Goal: Communication & Community: Answer question/provide support

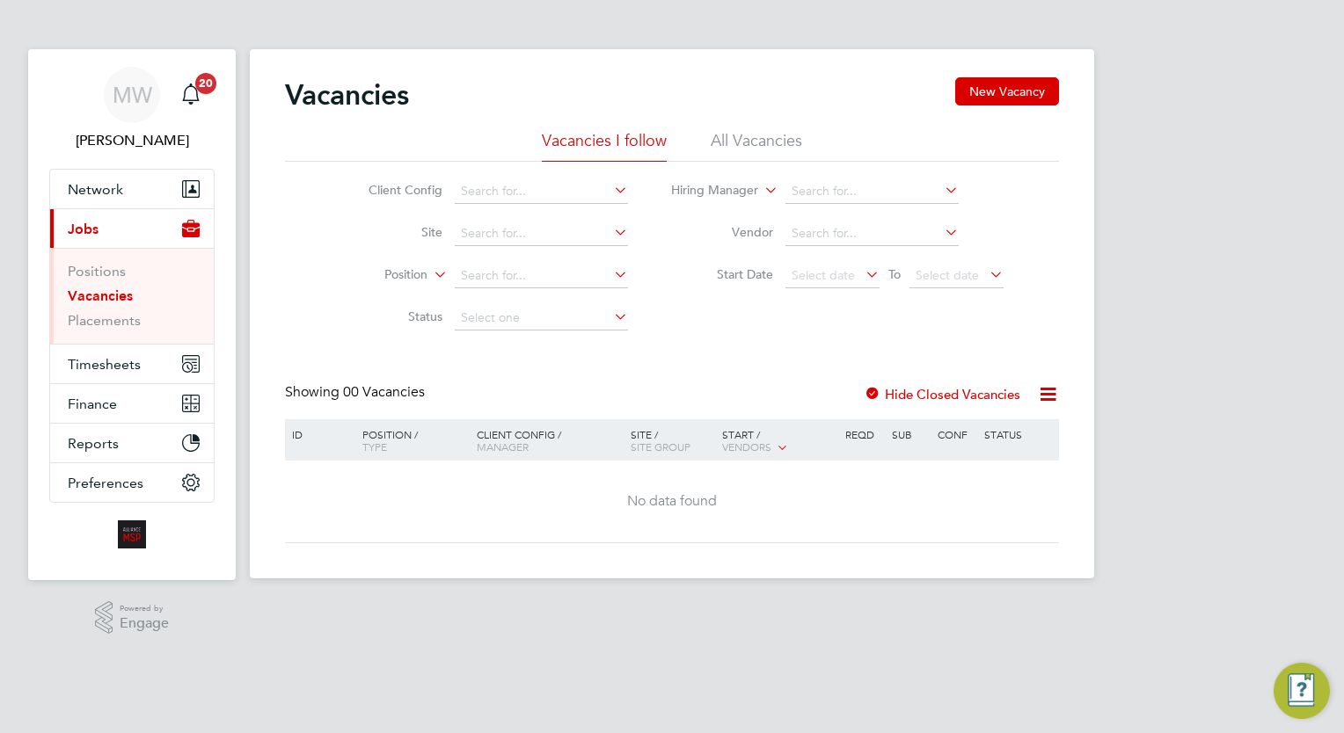
click at [90, 302] on link "Vacancies" at bounding box center [100, 296] width 65 height 17
click at [113, 315] on link "Placements" at bounding box center [104, 320] width 73 height 17
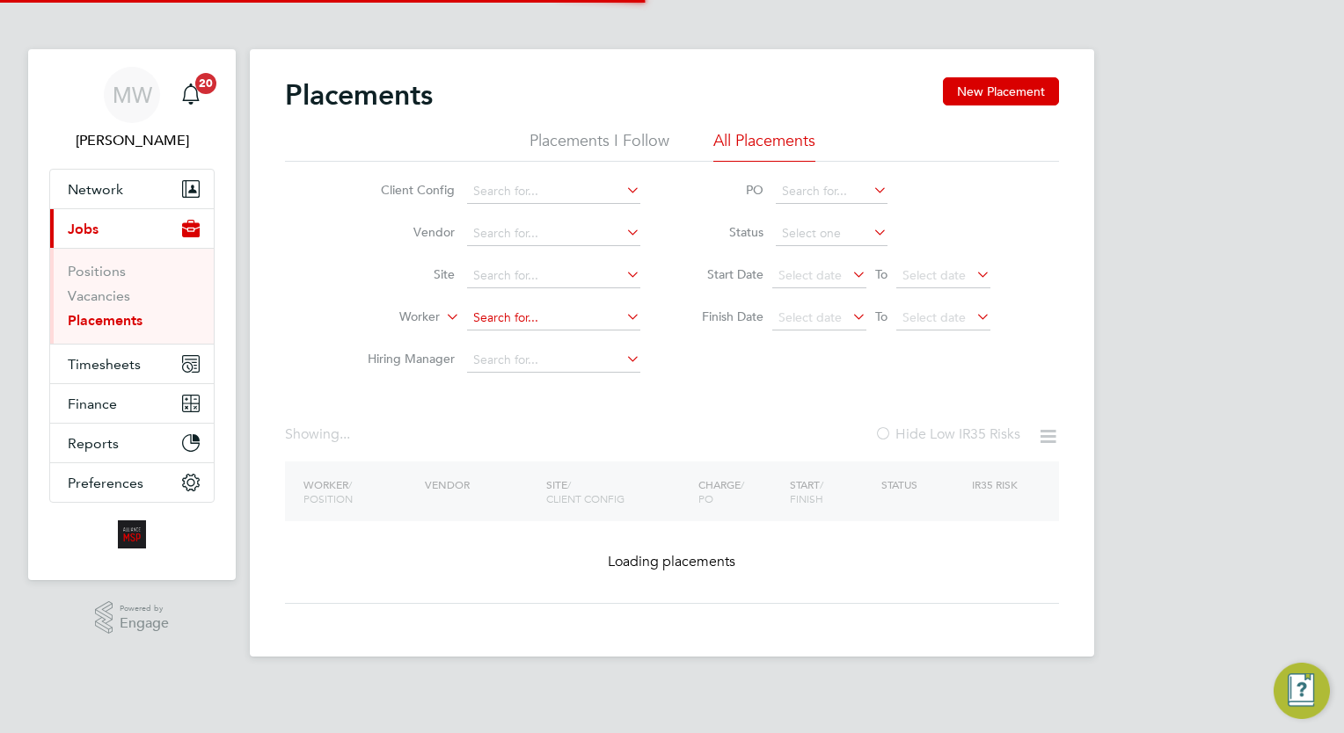
click at [534, 314] on input at bounding box center [553, 318] width 173 height 25
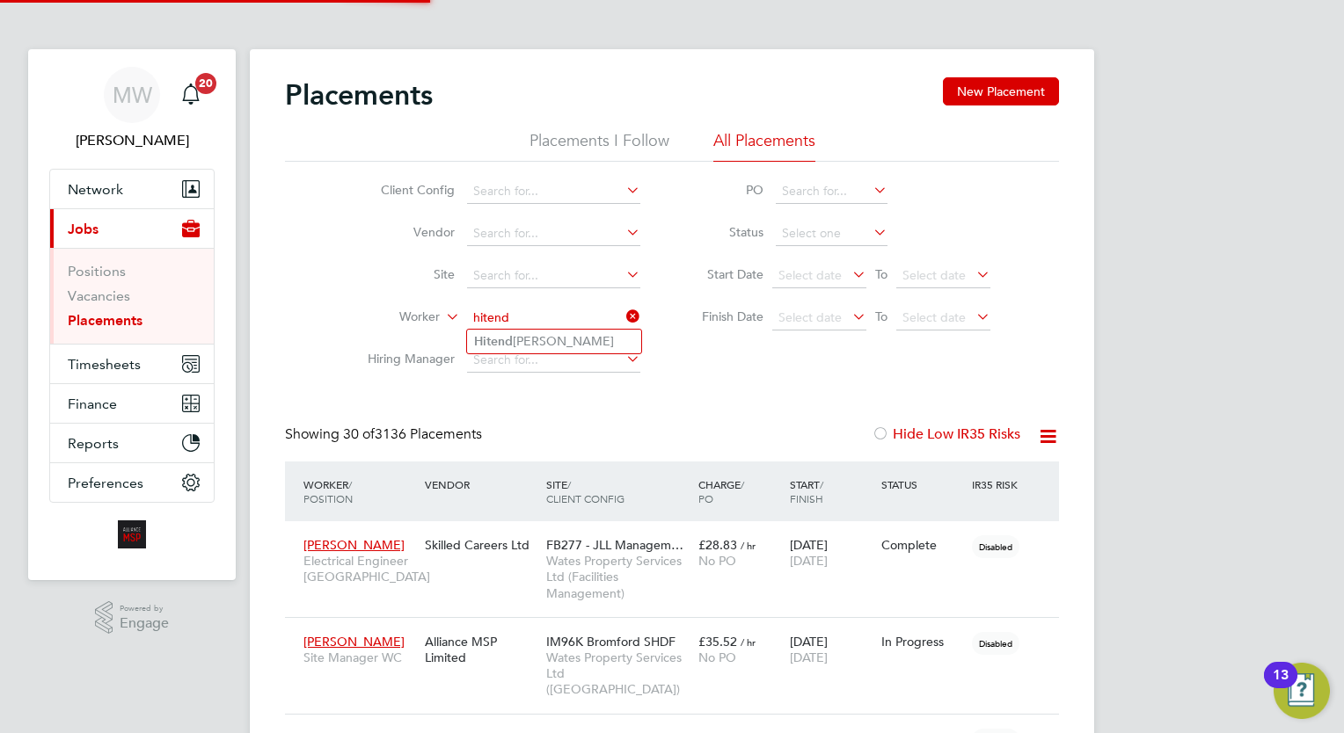
click at [577, 346] on li "Hitend ra Parekh" at bounding box center [554, 342] width 174 height 24
type input "Hitendra Parekh"
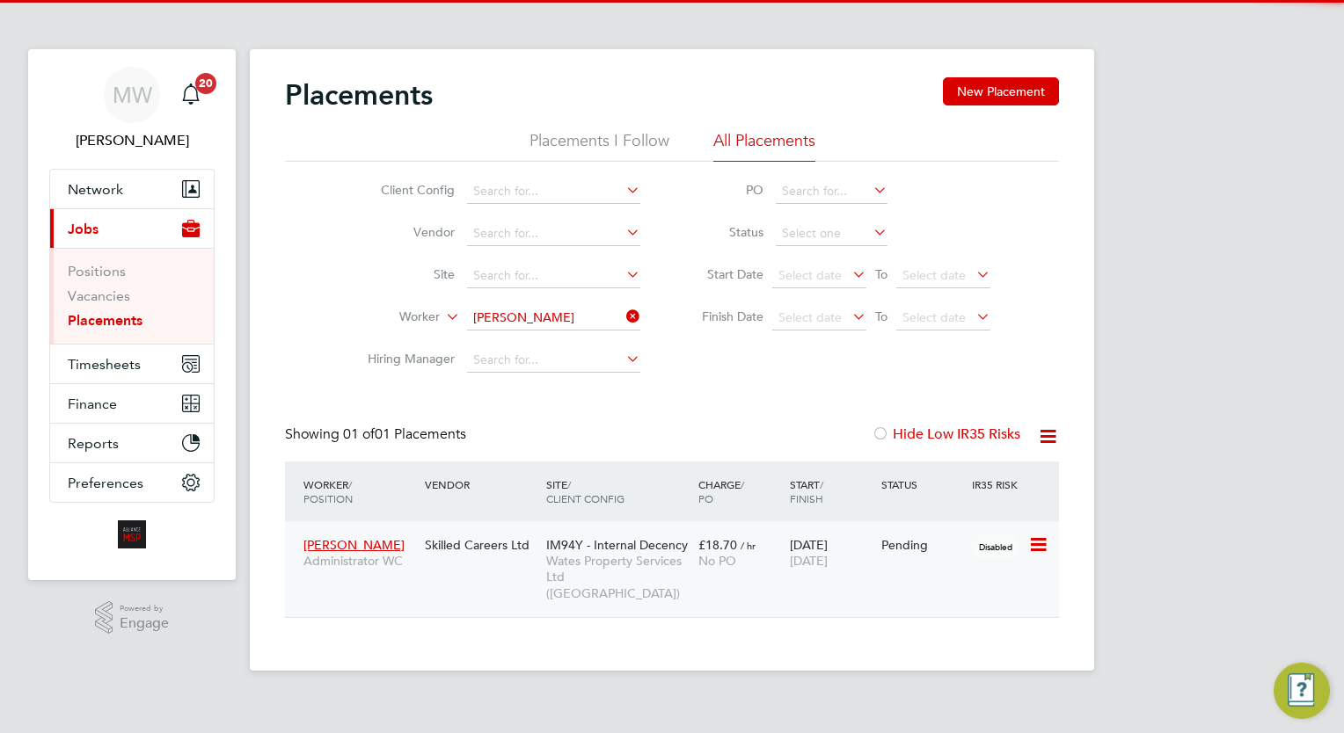
click at [692, 538] on div "IM94Y - Internal Decency Wates Property Services Ltd (Central & North)" at bounding box center [618, 569] width 152 height 82
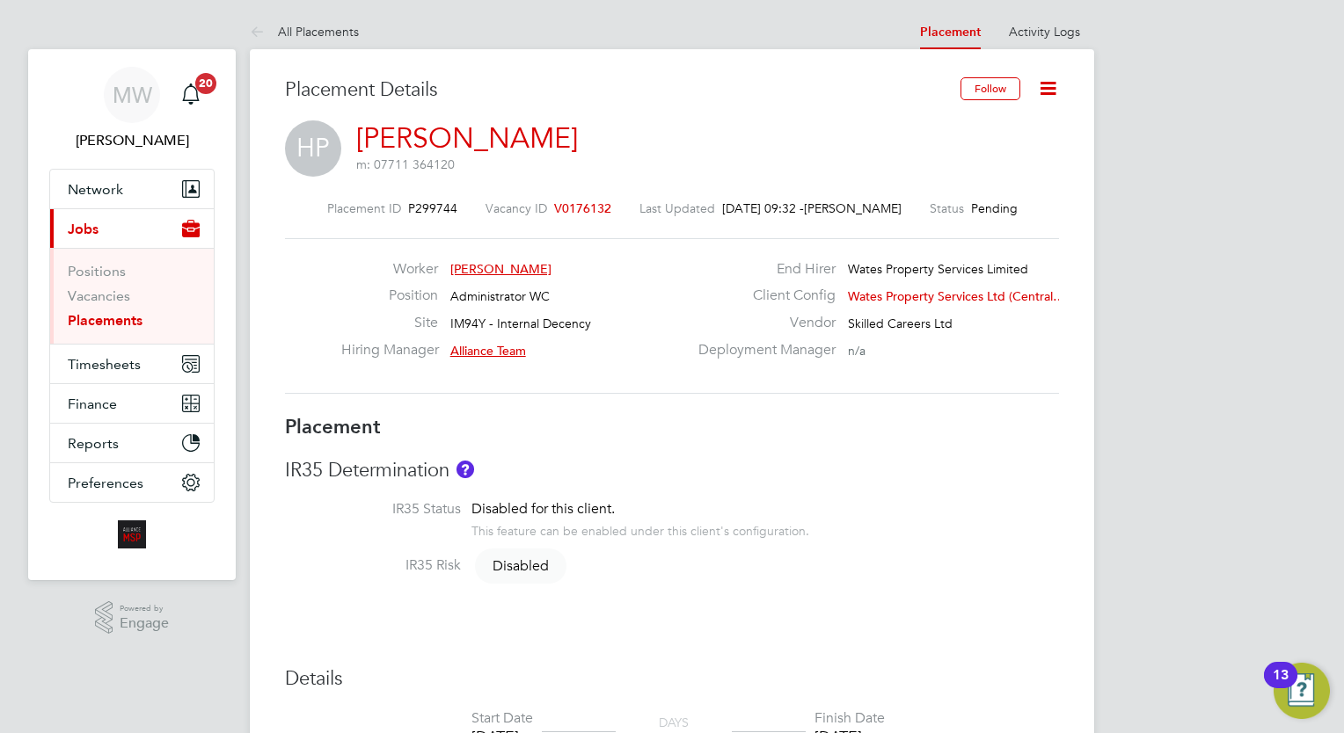
click at [1051, 27] on link "Activity Logs" at bounding box center [1044, 32] width 71 height 16
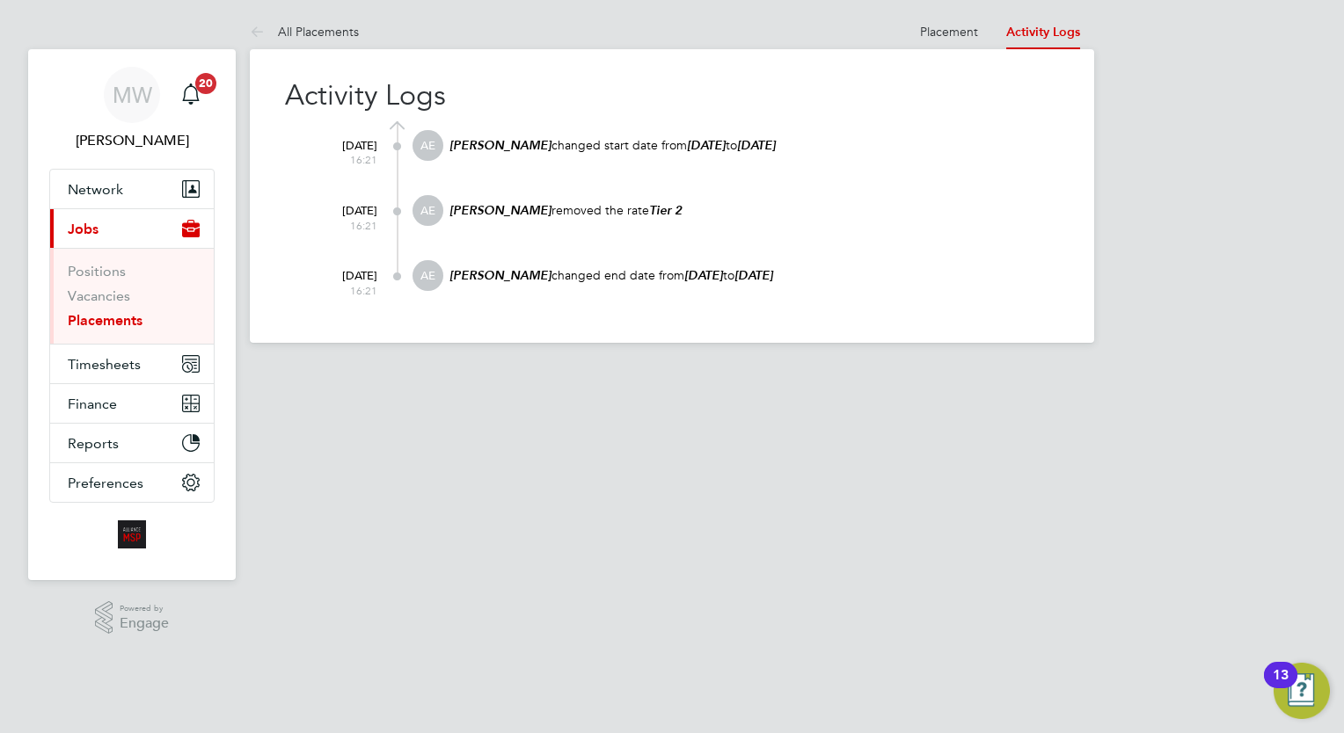
click at [113, 336] on ul "Positions Vacancies Placements" at bounding box center [132, 296] width 164 height 96
click at [108, 318] on link "Placements" at bounding box center [105, 320] width 75 height 17
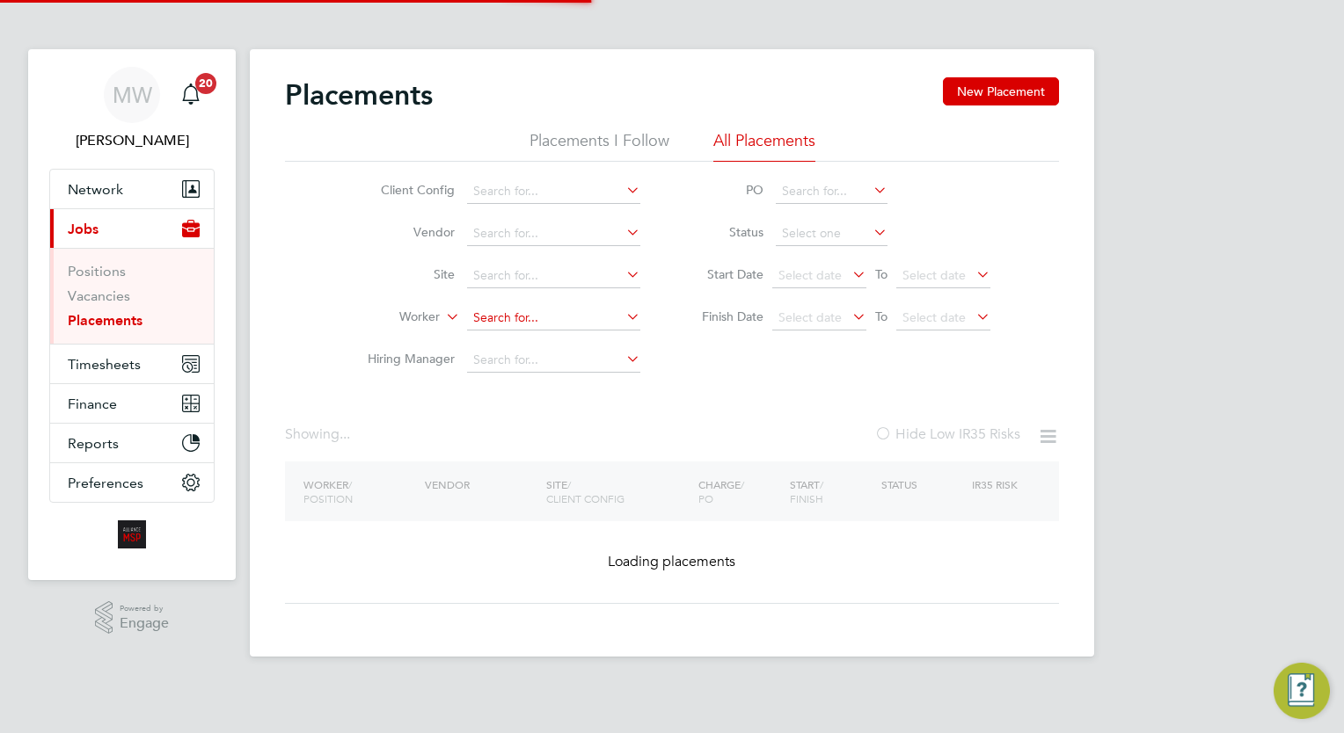
click at [543, 318] on input at bounding box center [553, 318] width 173 height 25
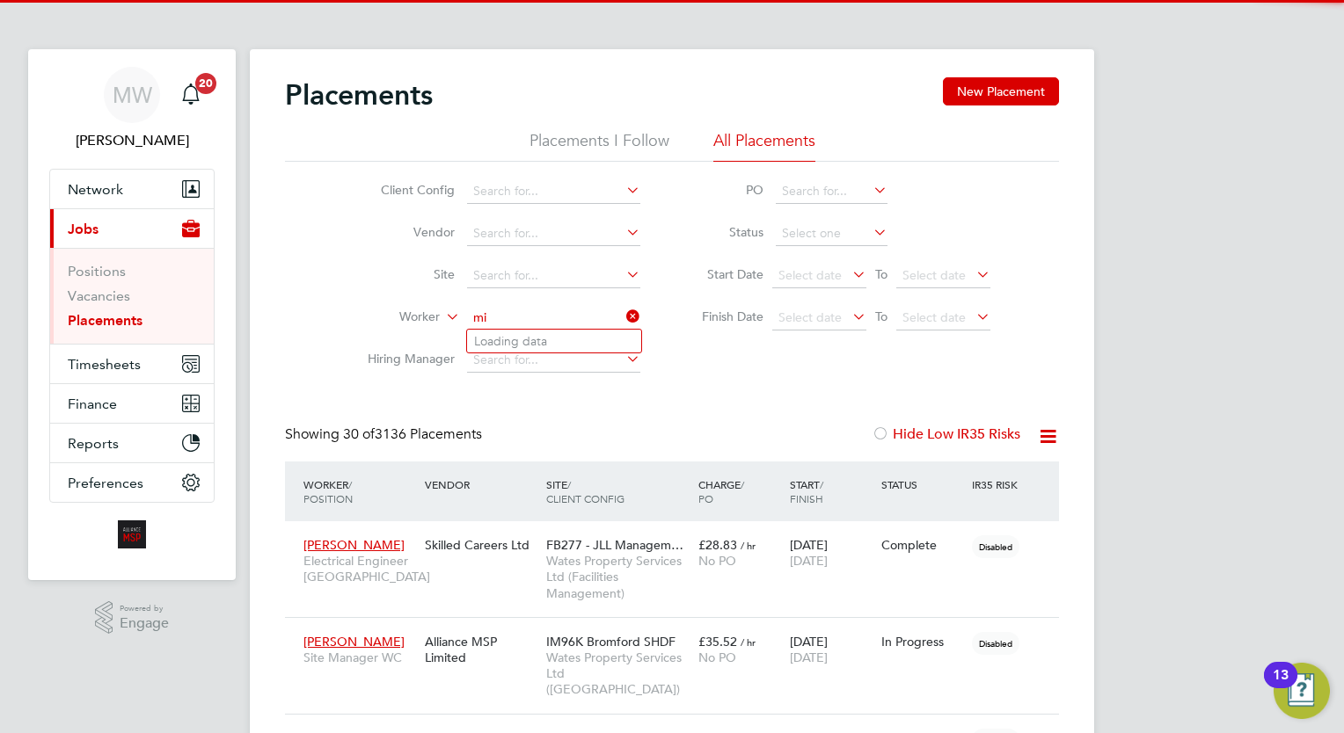
scroll to position [66, 122]
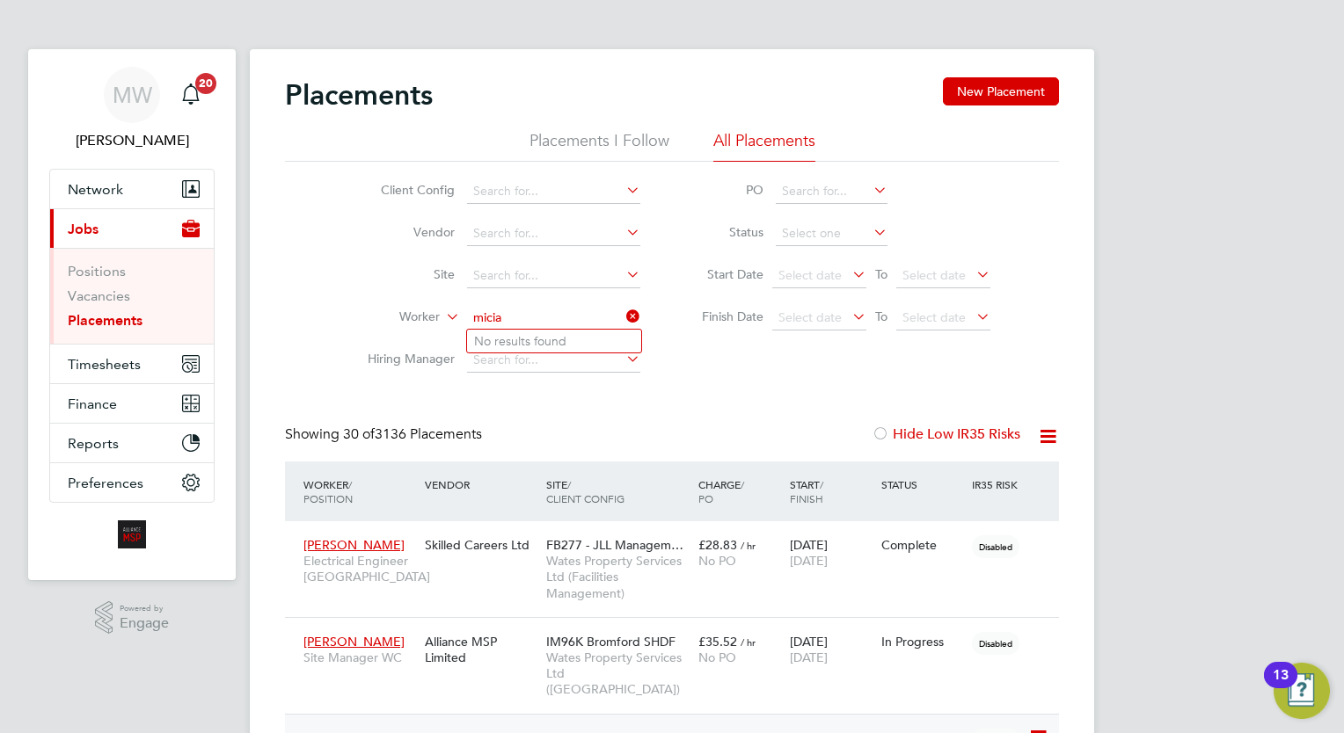
type input "micia"
click at [504, 310] on input at bounding box center [553, 318] width 173 height 25
type input "james mc"
click at [121, 304] on li "Vacancies" at bounding box center [134, 300] width 132 height 25
click at [94, 345] on button "Timesheets" at bounding box center [132, 364] width 164 height 39
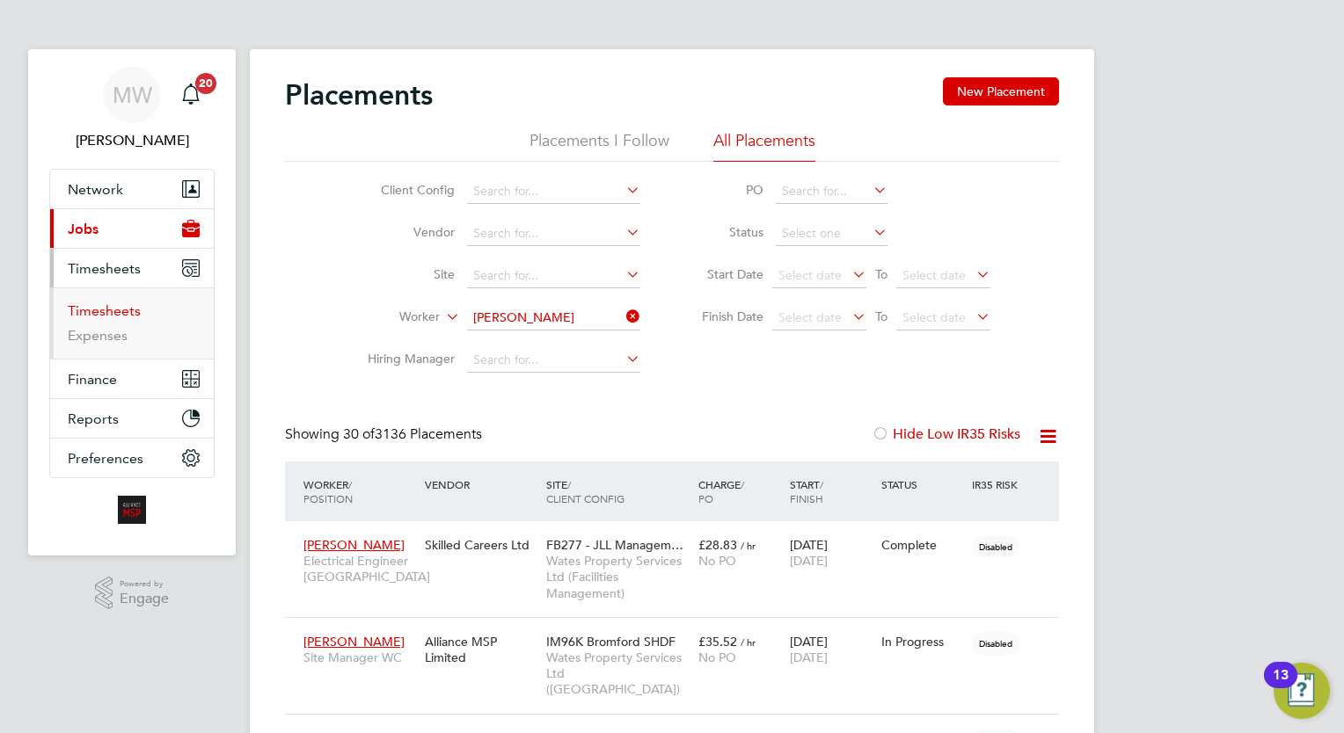
click at [127, 311] on link "Timesheets" at bounding box center [104, 310] width 73 height 17
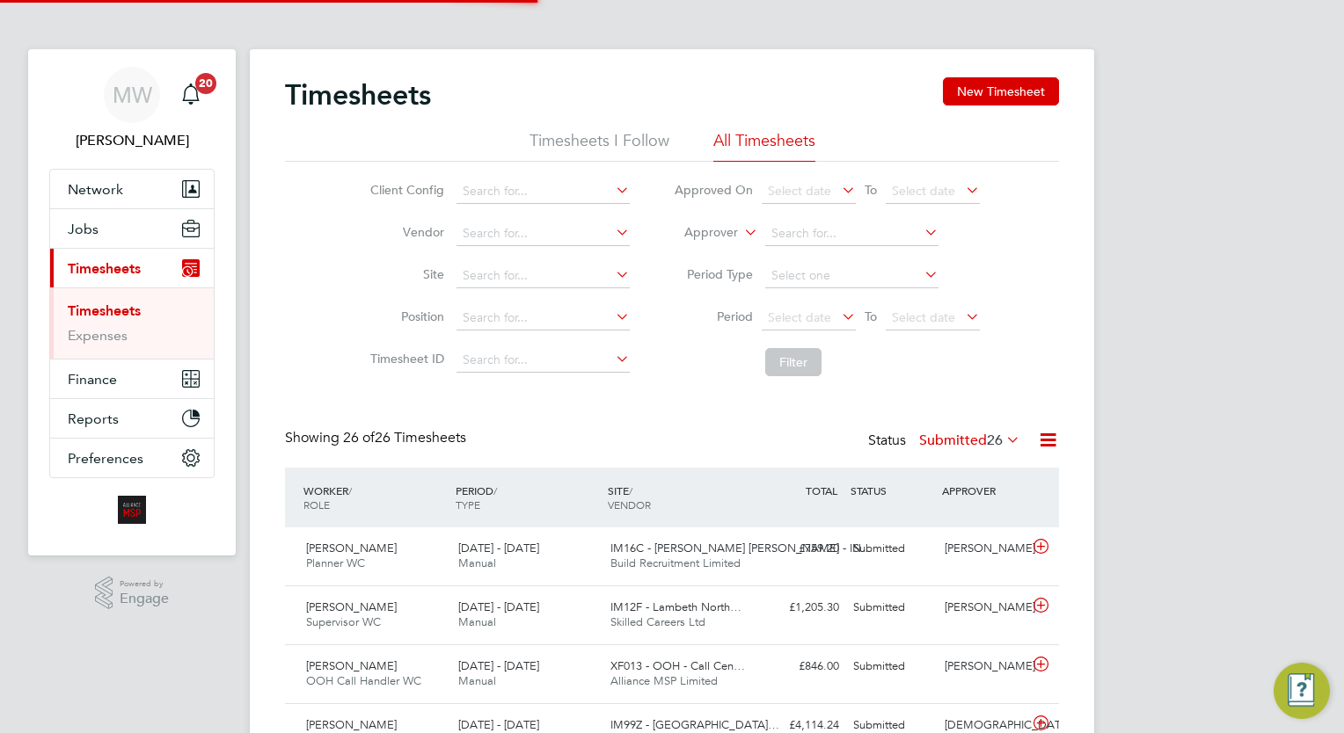
scroll to position [44, 153]
click at [105, 228] on button "Jobs" at bounding box center [132, 228] width 164 height 39
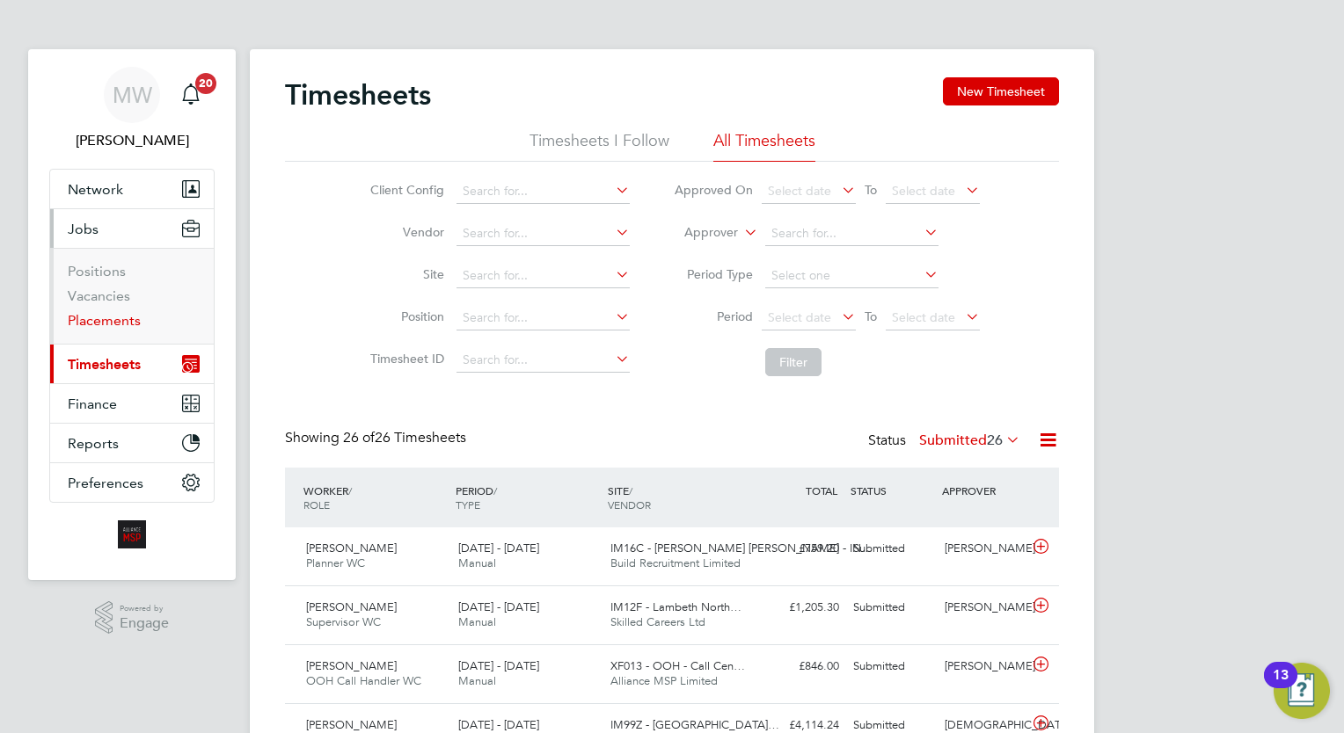
click at [120, 318] on link "Placements" at bounding box center [104, 320] width 73 height 17
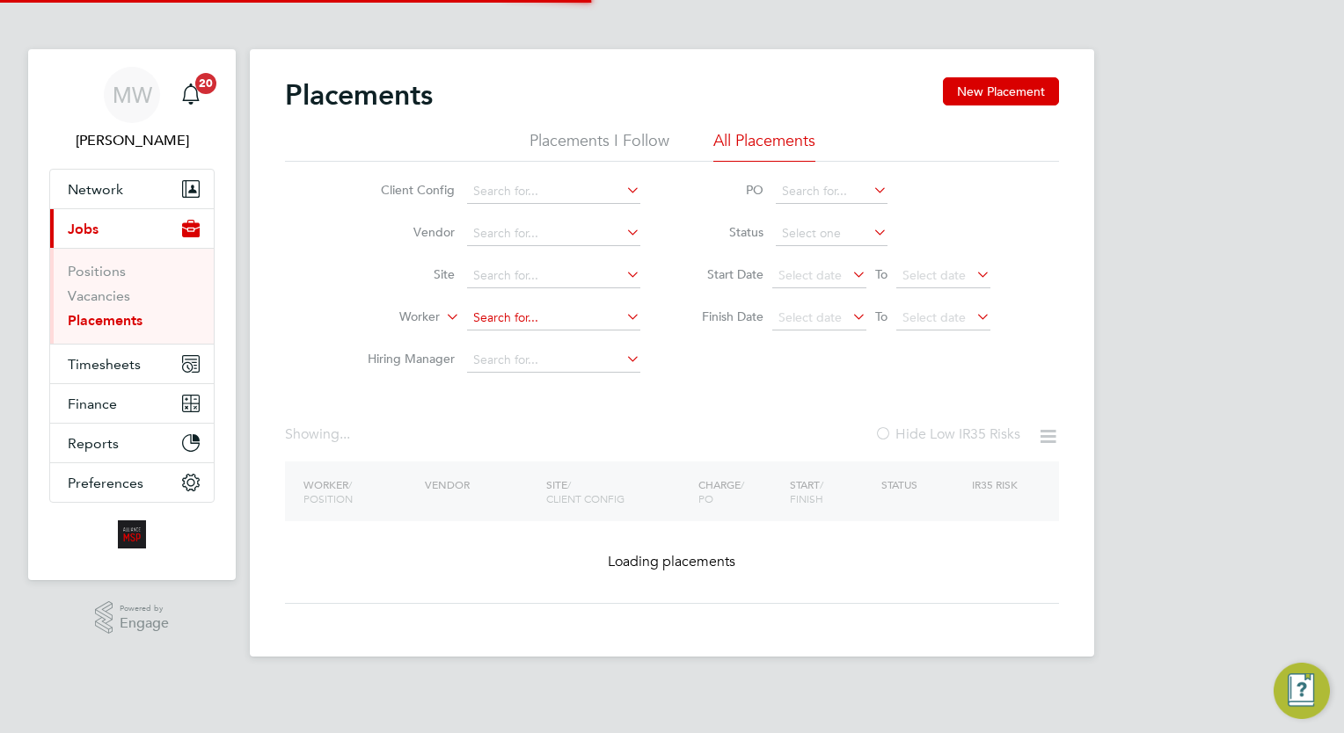
click at [498, 310] on input at bounding box center [553, 318] width 173 height 25
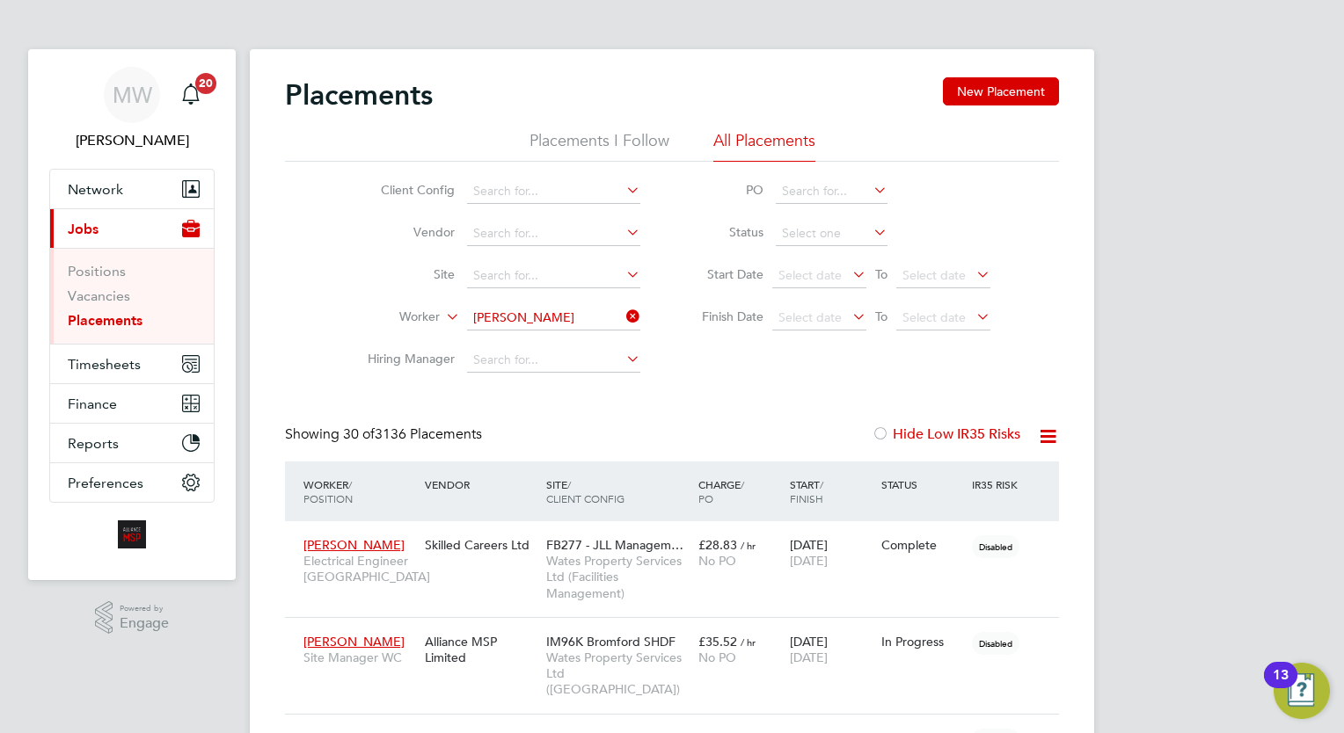
click at [616, 346] on li "James Mc ateer" at bounding box center [586, 342] width 238 height 24
type input "[PERSON_NAME]"
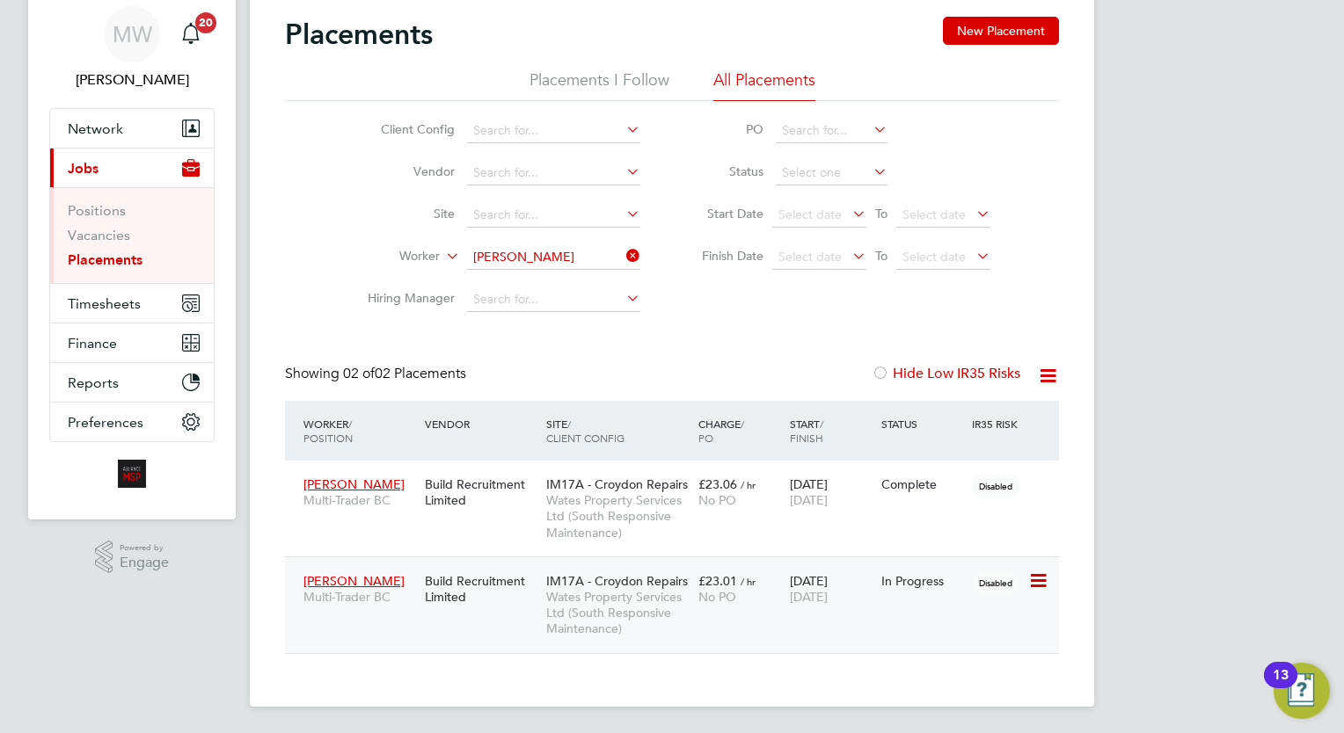
click at [691, 608] on div "IM17A - Croydon Repairs Wates Property Services Ltd (South Responsive Maintenan…" at bounding box center [618, 606] width 152 height 82
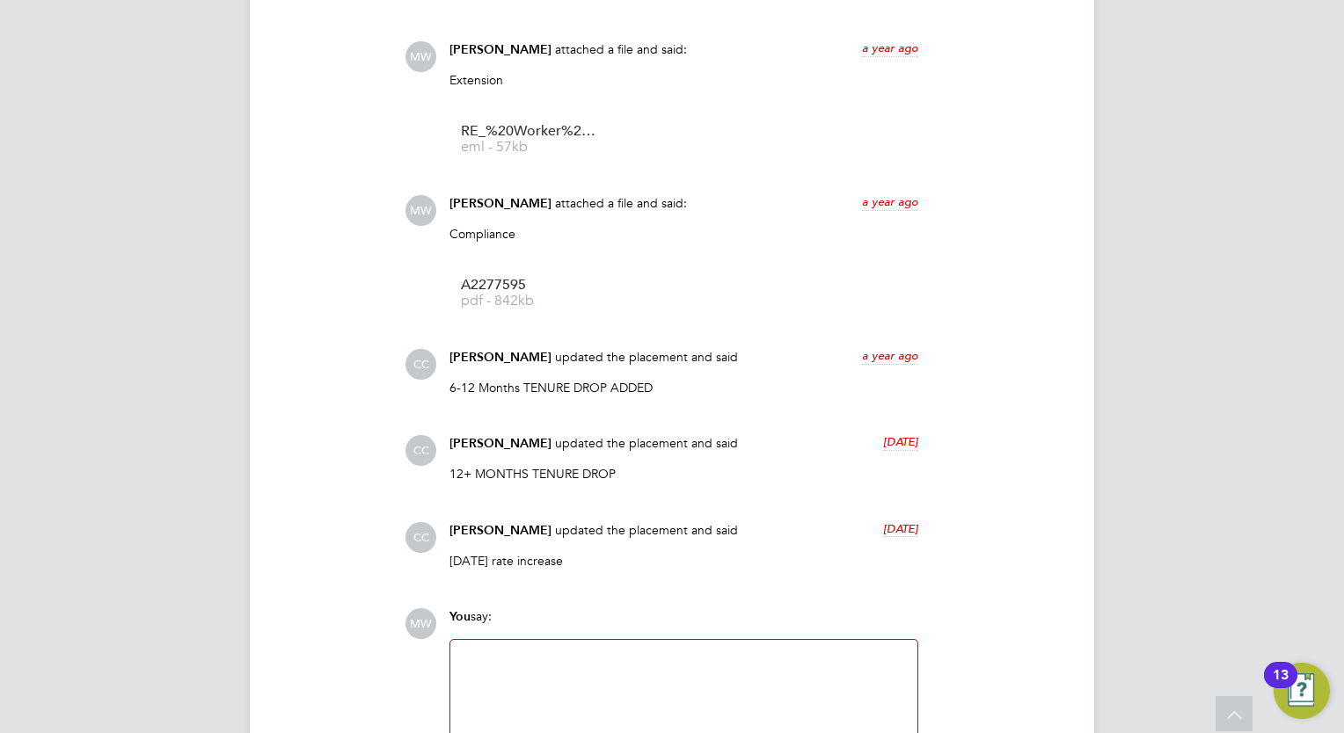
scroll to position [1671, 0]
click at [691, 608] on div "Operational Instructions & Comments (7) AT Alliance Team updated the placement …" at bounding box center [672, 290] width 774 height 1061
click at [535, 652] on div at bounding box center [684, 690] width 446 height 76
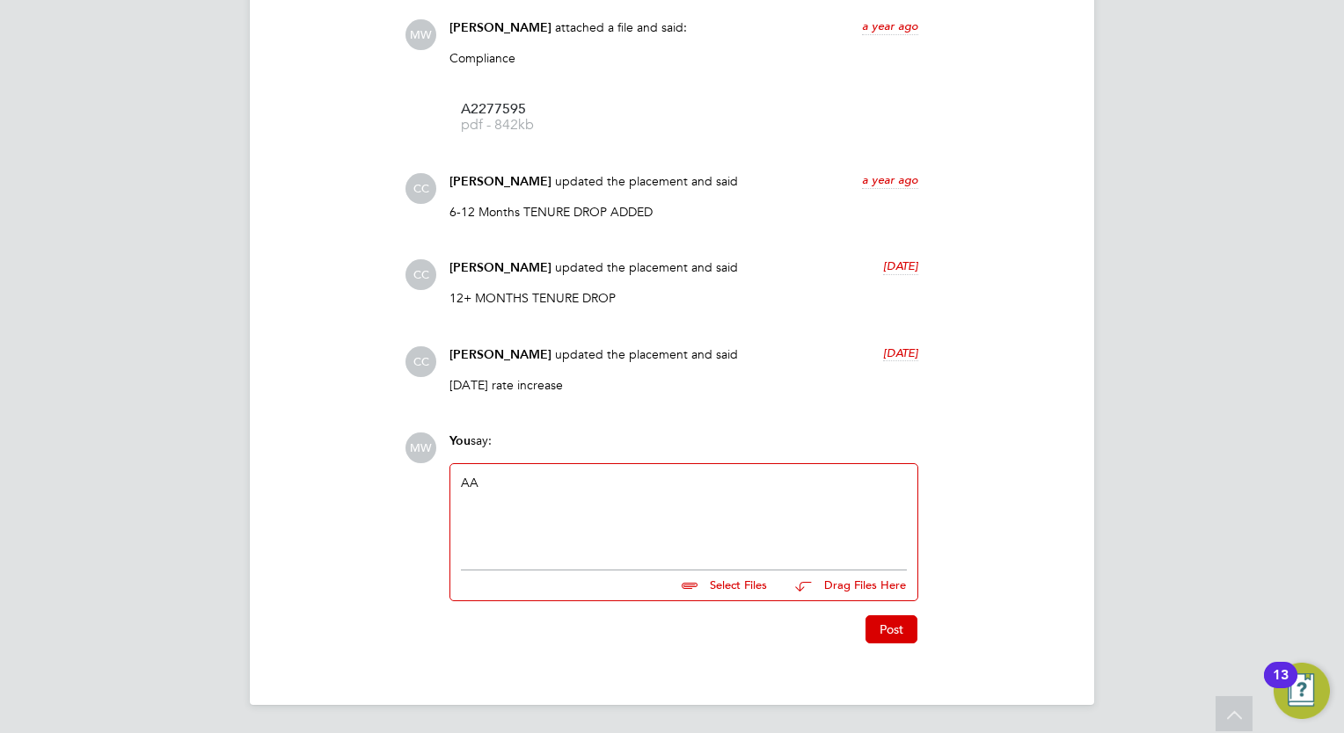
click at [733, 589] on input "file" at bounding box center [775, 583] width 264 height 25
type input "C:\fakepath\1000005294.jpg"
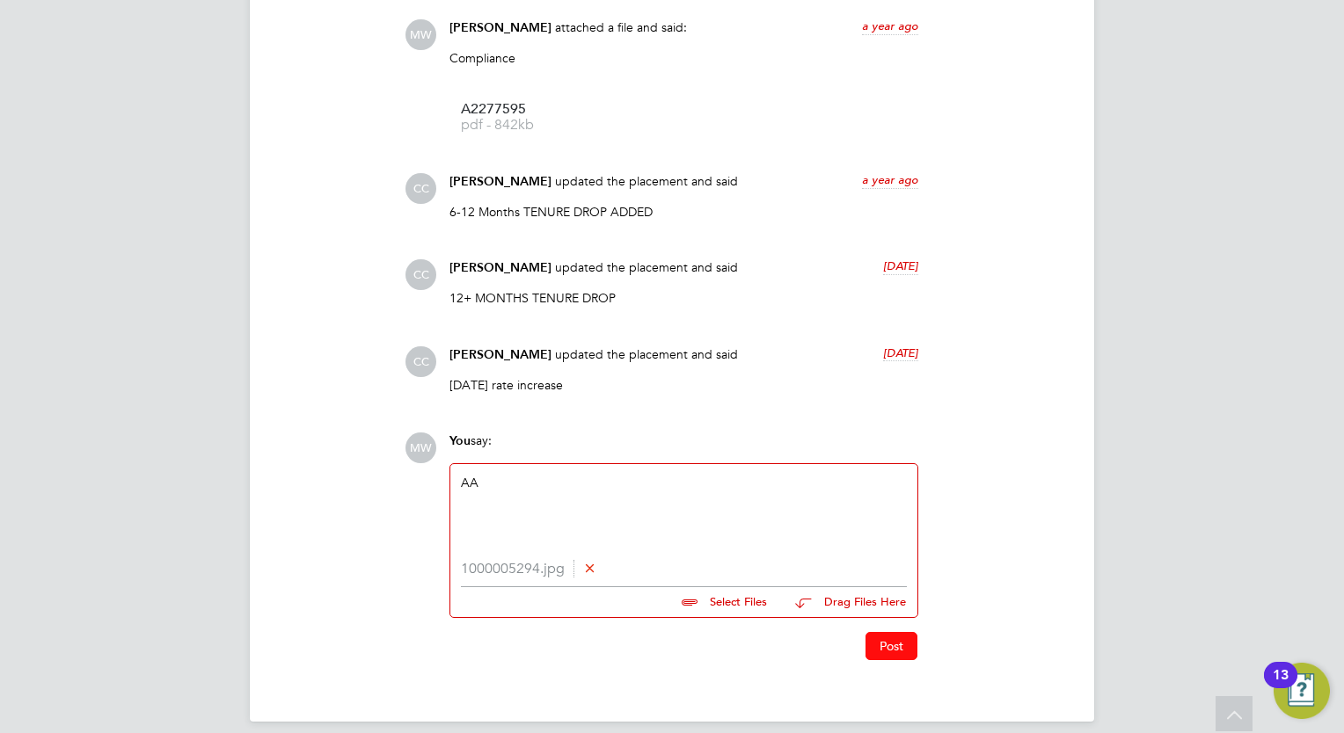
click at [900, 646] on button "Post" at bounding box center [891, 646] width 52 height 28
